Goal: Navigation & Orientation: Understand site structure

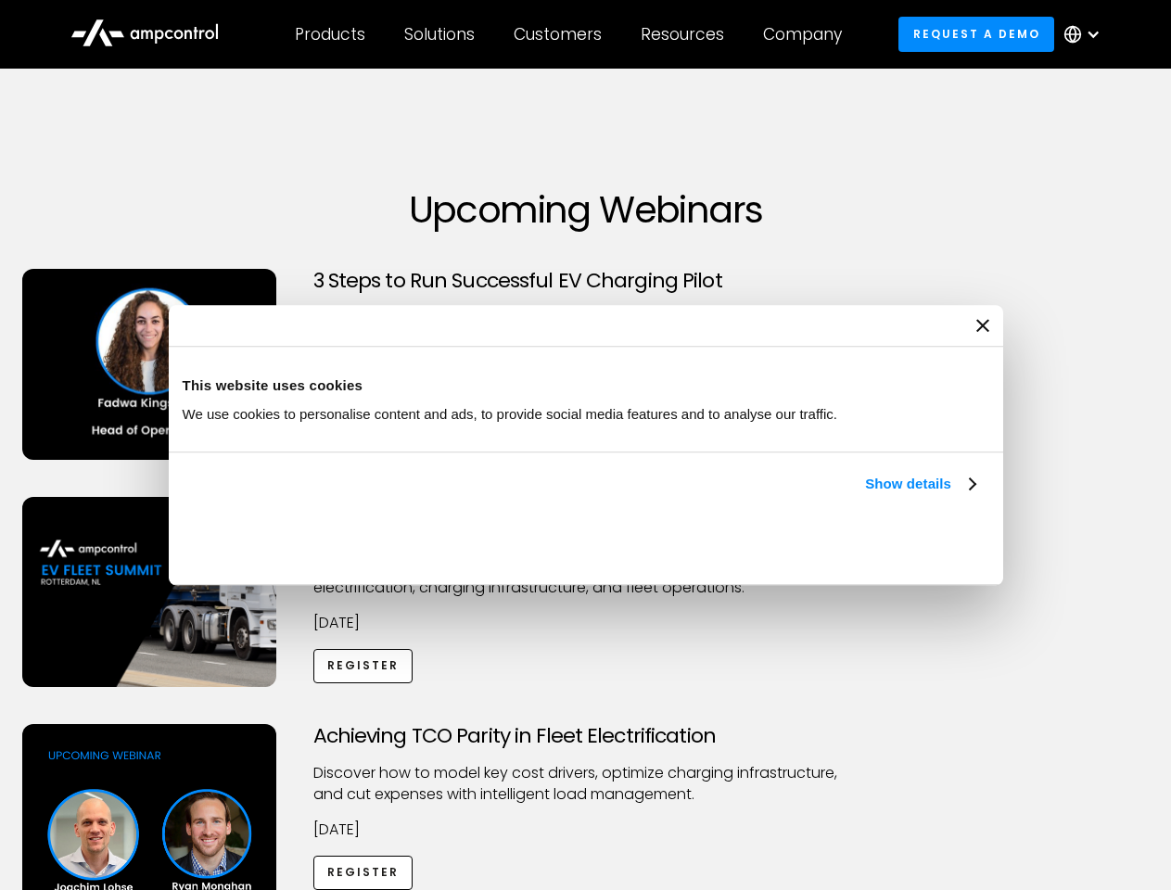
click at [865, 495] on link "Show details" at bounding box center [919, 484] width 109 height 22
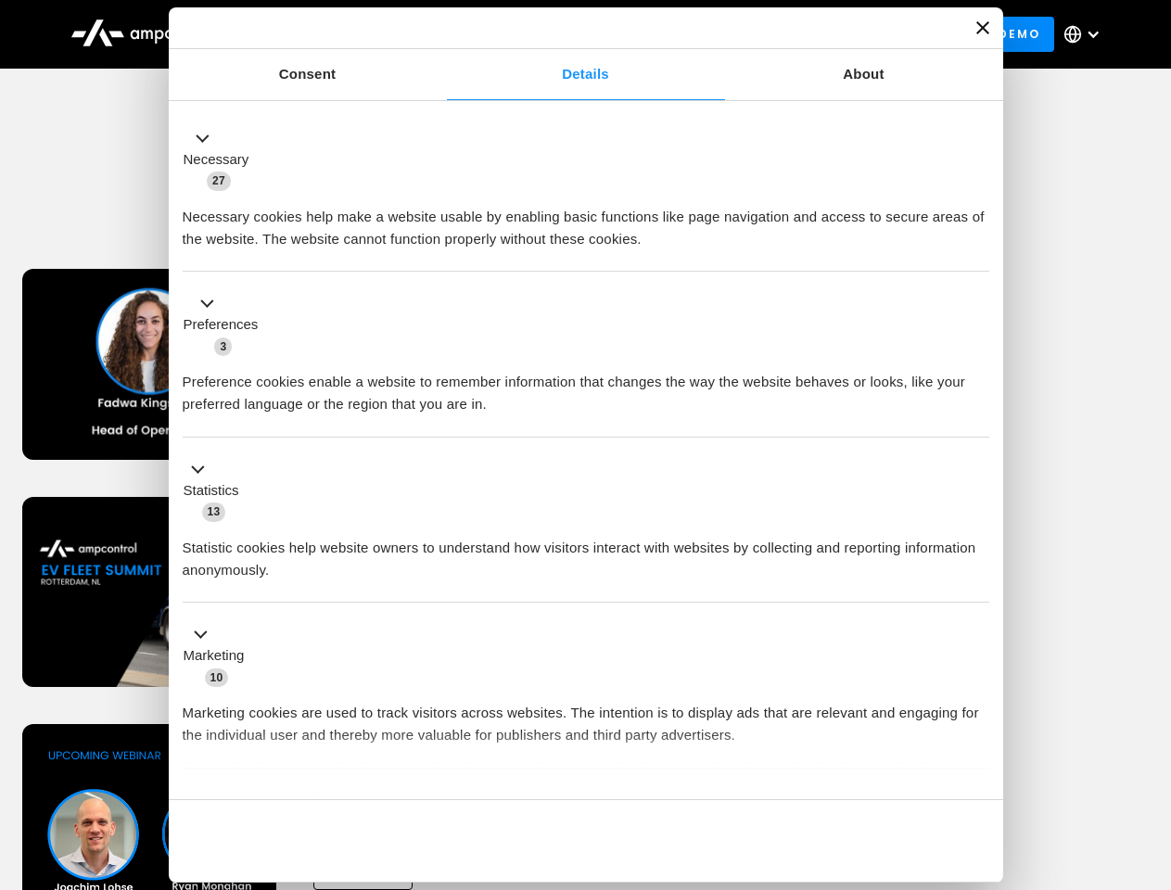
click at [977, 768] on ul "Necessary 27 Necessary cookies help make a website usable by enabling basic fun…" at bounding box center [585, 489] width 824 height 764
click at [1150, 747] on div "Achieving TCO Parity in Fleet Electrification Discover how to model key cost dr…" at bounding box center [586, 869] width 1164 height 291
click at [570, 34] on div "Customers" at bounding box center [558, 34] width 88 height 20
click at [329, 34] on div "Products" at bounding box center [330, 34] width 70 height 20
click at [440, 34] on div "Solutions" at bounding box center [439, 34] width 70 height 20
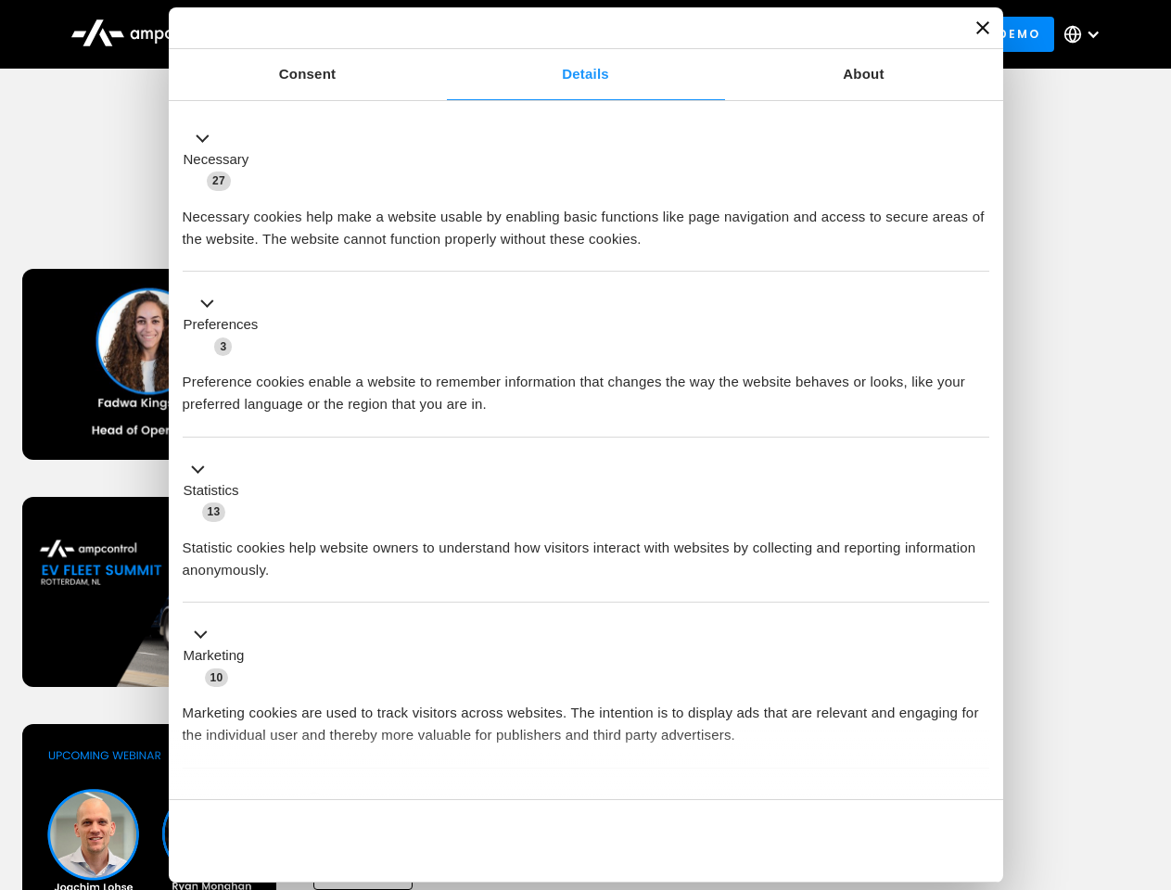
click at [561, 34] on div "Customers" at bounding box center [558, 34] width 88 height 20
click at [686, 34] on div "Resources" at bounding box center [682, 34] width 83 height 20
click at [808, 34] on div "Company" at bounding box center [802, 34] width 79 height 20
click at [1086, 34] on div at bounding box center [1093, 34] width 15 height 15
